Goal: Find specific page/section: Find specific page/section

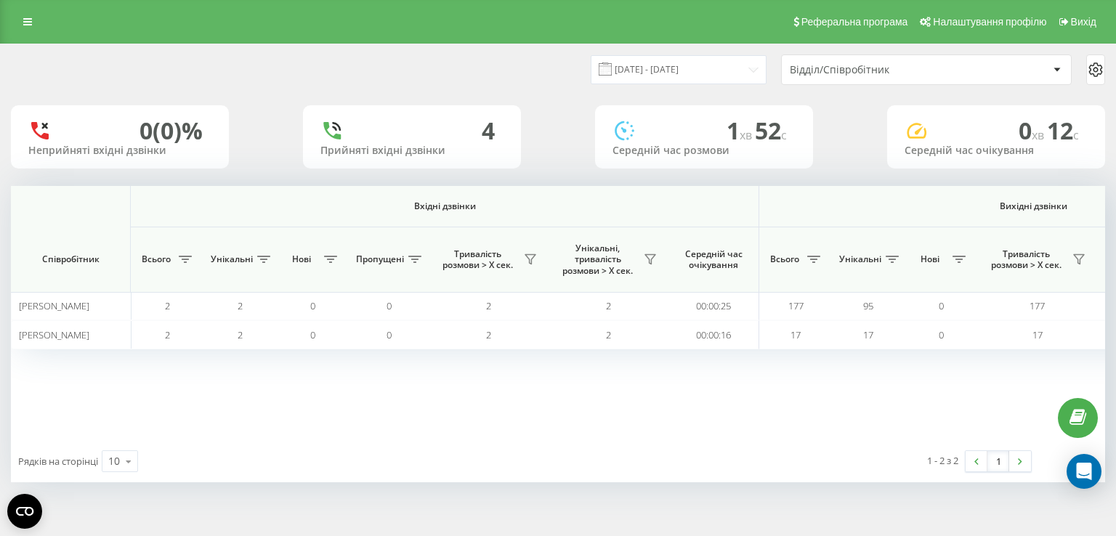
scroll to position [0, 933]
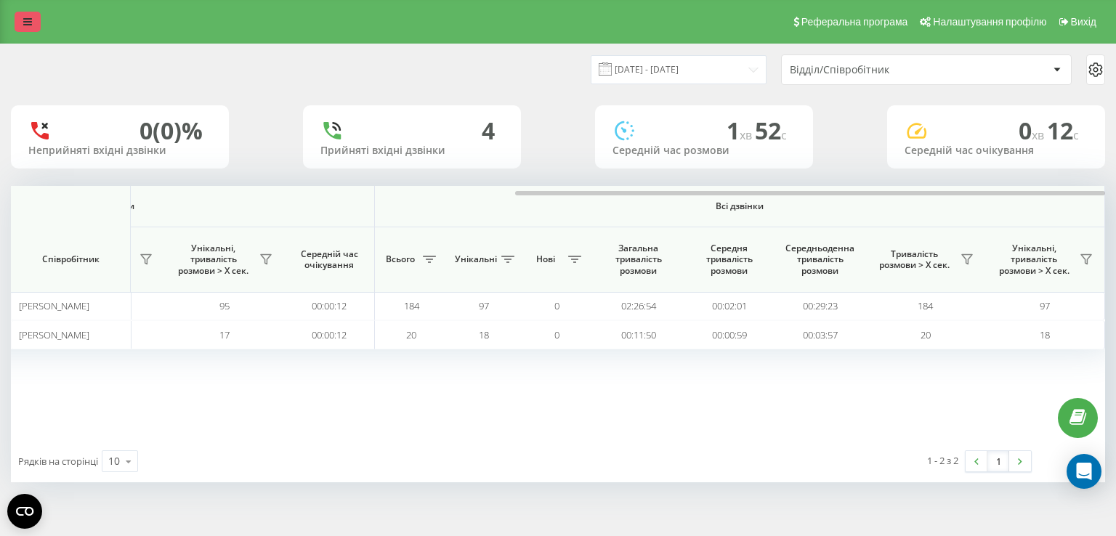
click at [27, 22] on icon at bounding box center [27, 22] width 9 height 10
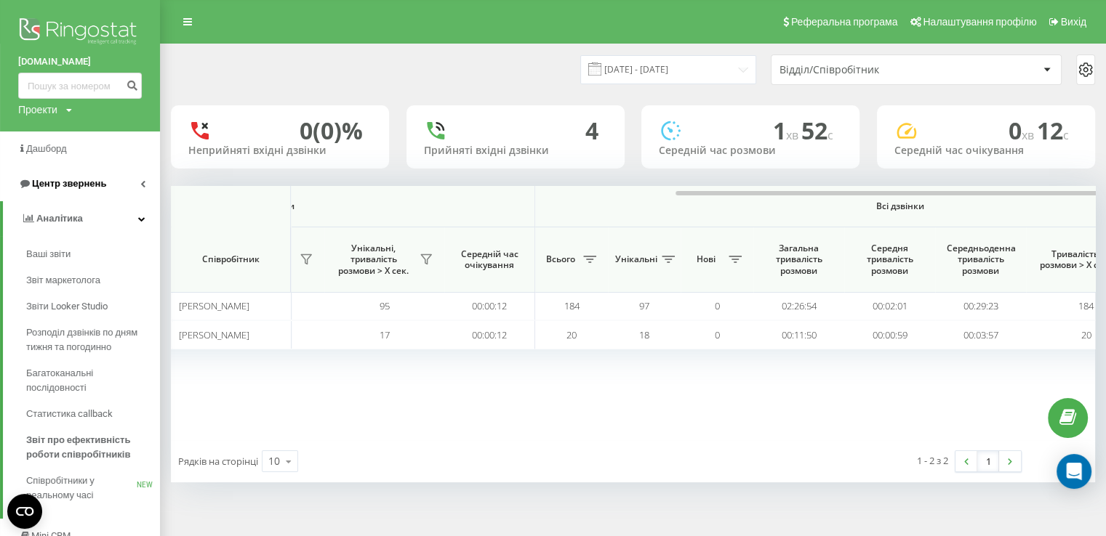
click at [59, 184] on span "Центр звернень" at bounding box center [69, 183] width 74 height 11
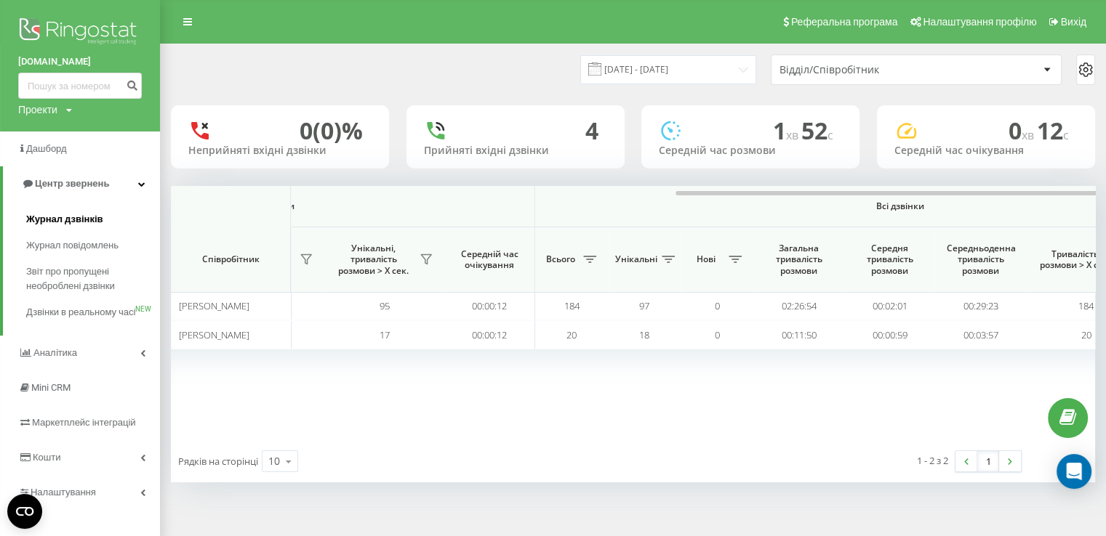
click at [81, 222] on span "Журнал дзвінків" at bounding box center [64, 219] width 77 height 15
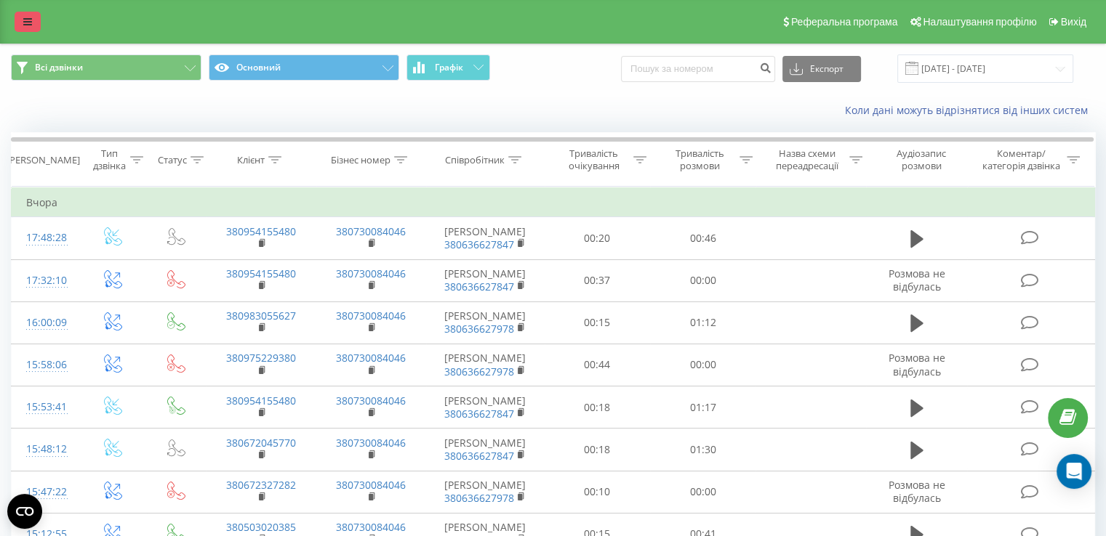
click at [38, 21] on link at bounding box center [28, 22] width 26 height 20
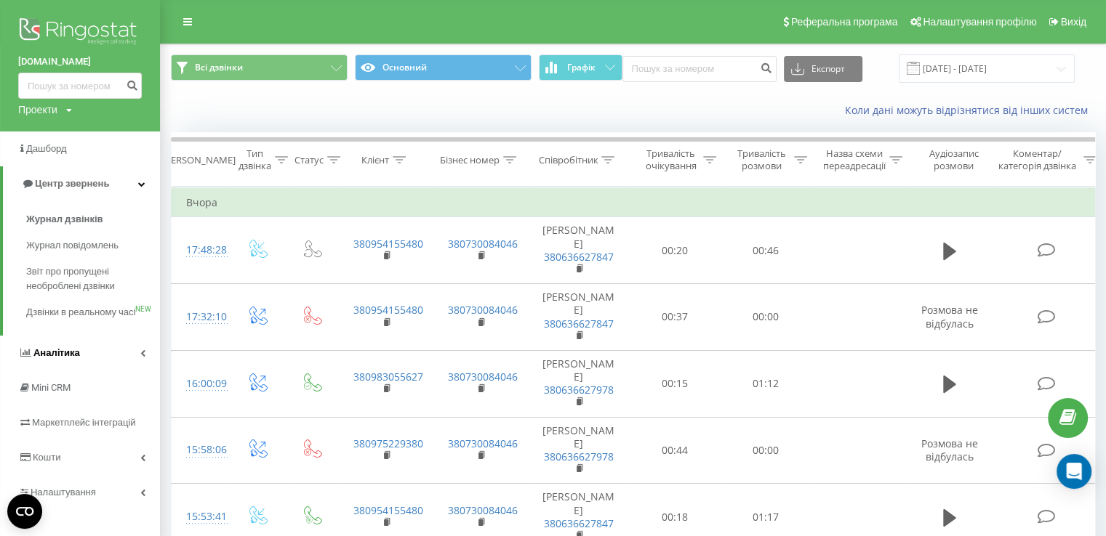
click at [37, 358] on span "Аналiтика" at bounding box center [56, 352] width 47 height 11
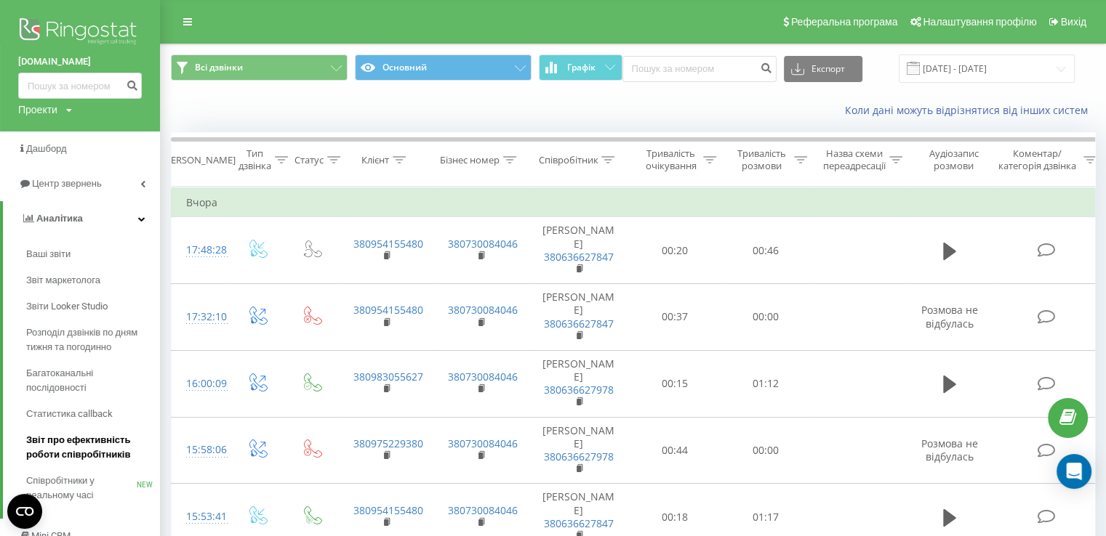
click at [87, 443] on span "Звіт про ефективність роботи співробітників" at bounding box center [89, 447] width 126 height 29
